Goal: Navigation & Orientation: Understand site structure

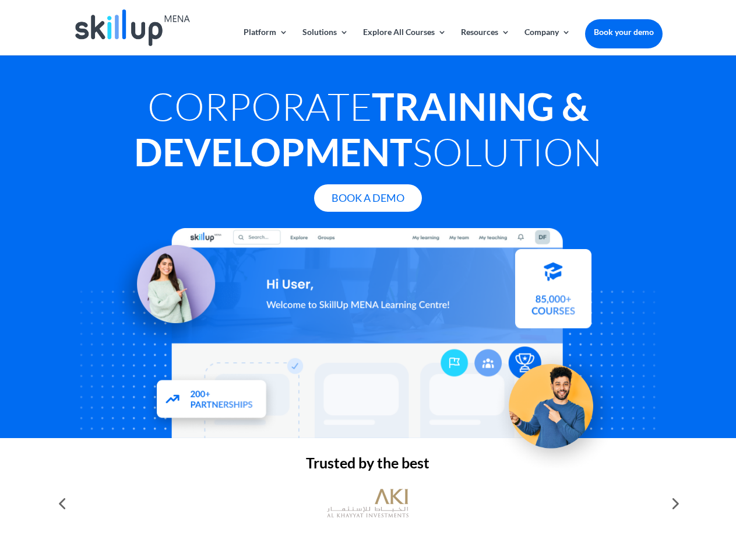
click at [368, 280] on div at bounding box center [367, 333] width 589 height 210
click at [325, 41] on link "Solutions" at bounding box center [326, 41] width 46 height 27
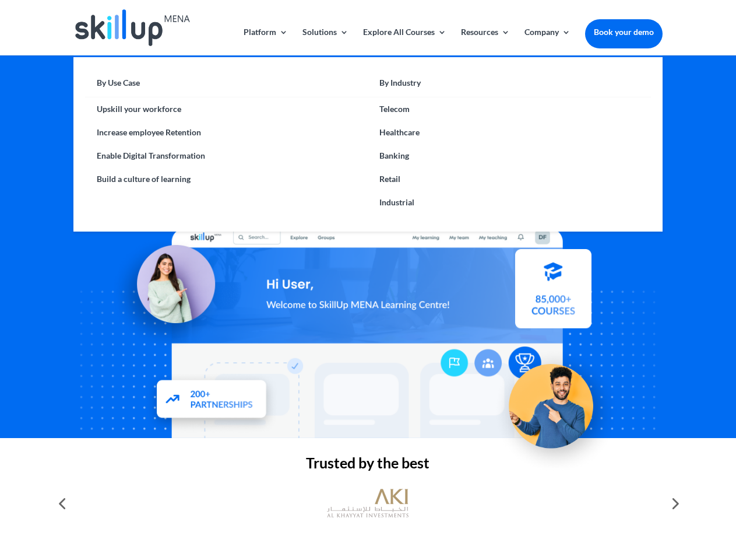
click at [404, 41] on link "Explore All Courses" at bounding box center [404, 41] width 83 height 27
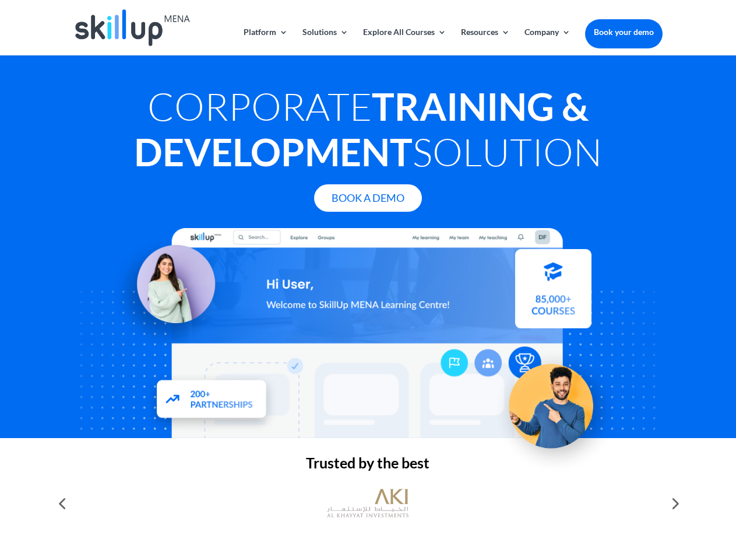
click at [484, 41] on link "Resources" at bounding box center [485, 41] width 49 height 27
click at [547, 41] on link "Company" at bounding box center [548, 41] width 46 height 27
click at [368, 503] on img at bounding box center [368, 503] width 82 height 41
